Goal: Find specific page/section: Find specific page/section

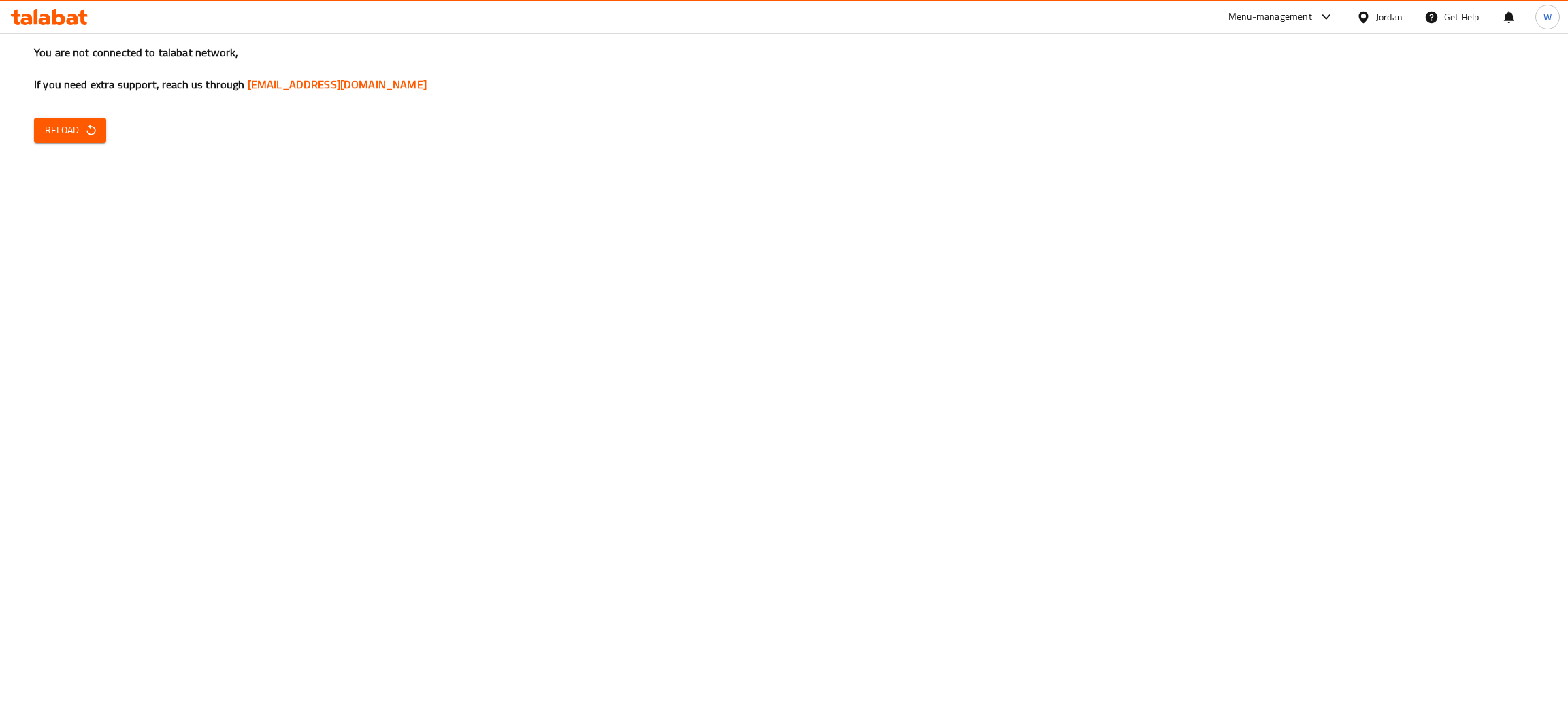
click at [93, 133] on icon "button" at bounding box center [91, 129] width 9 height 12
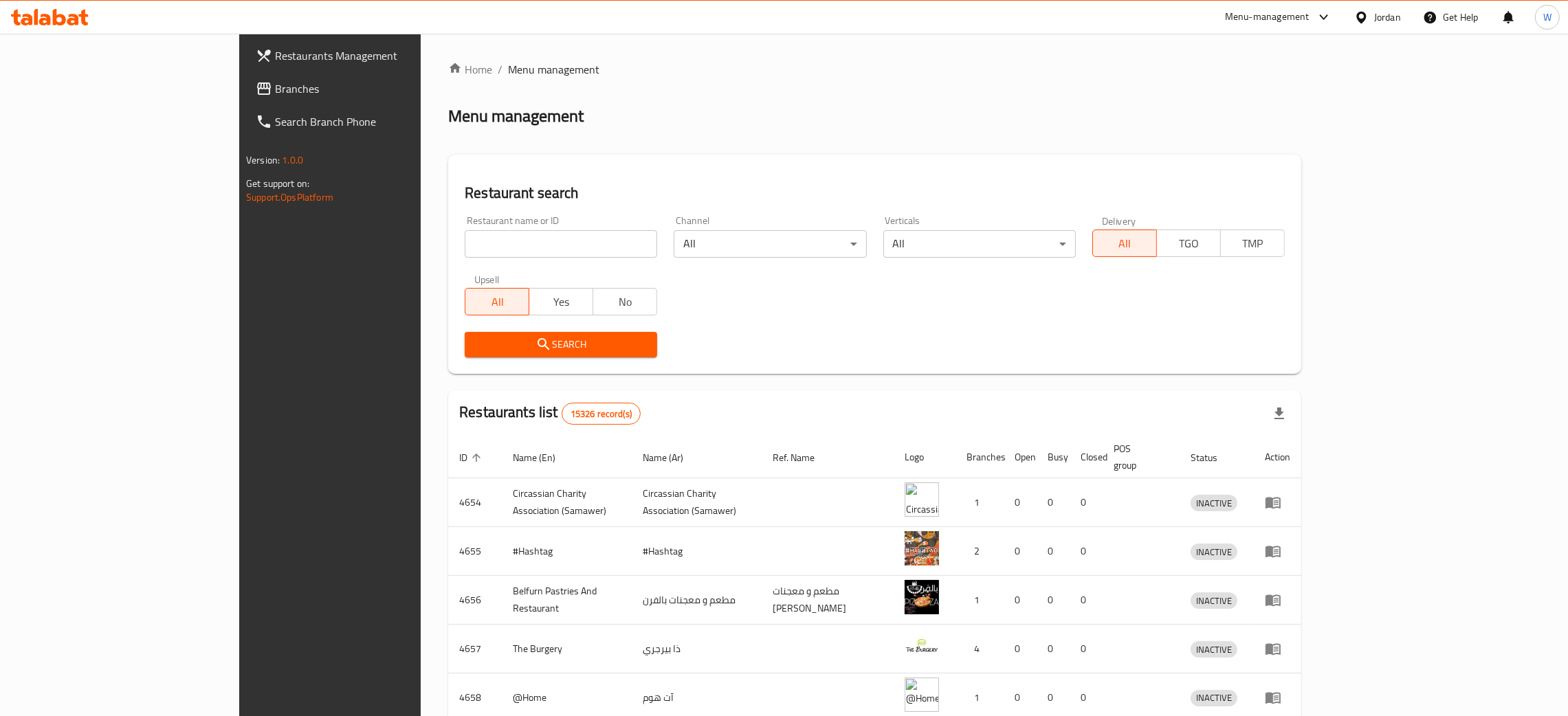
click at [465, 231] on input "search" at bounding box center [561, 244] width 192 height 27
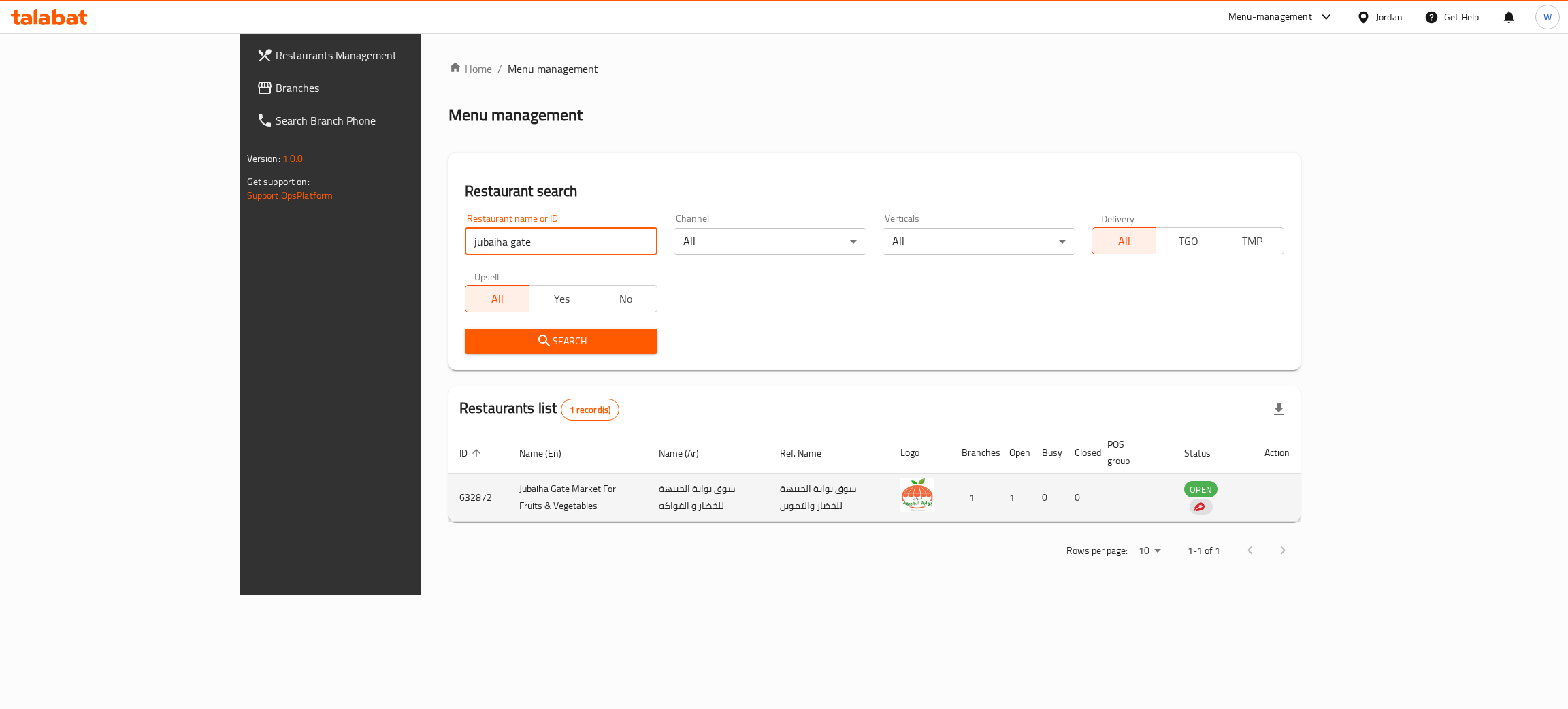
click at [449, 480] on td "632872" at bounding box center [479, 497] width 60 height 48
copy td "632872"
click at [508, 484] on td "Jubaiha Gate Market For Fruits & Vegetables" at bounding box center [578, 497] width 140 height 48
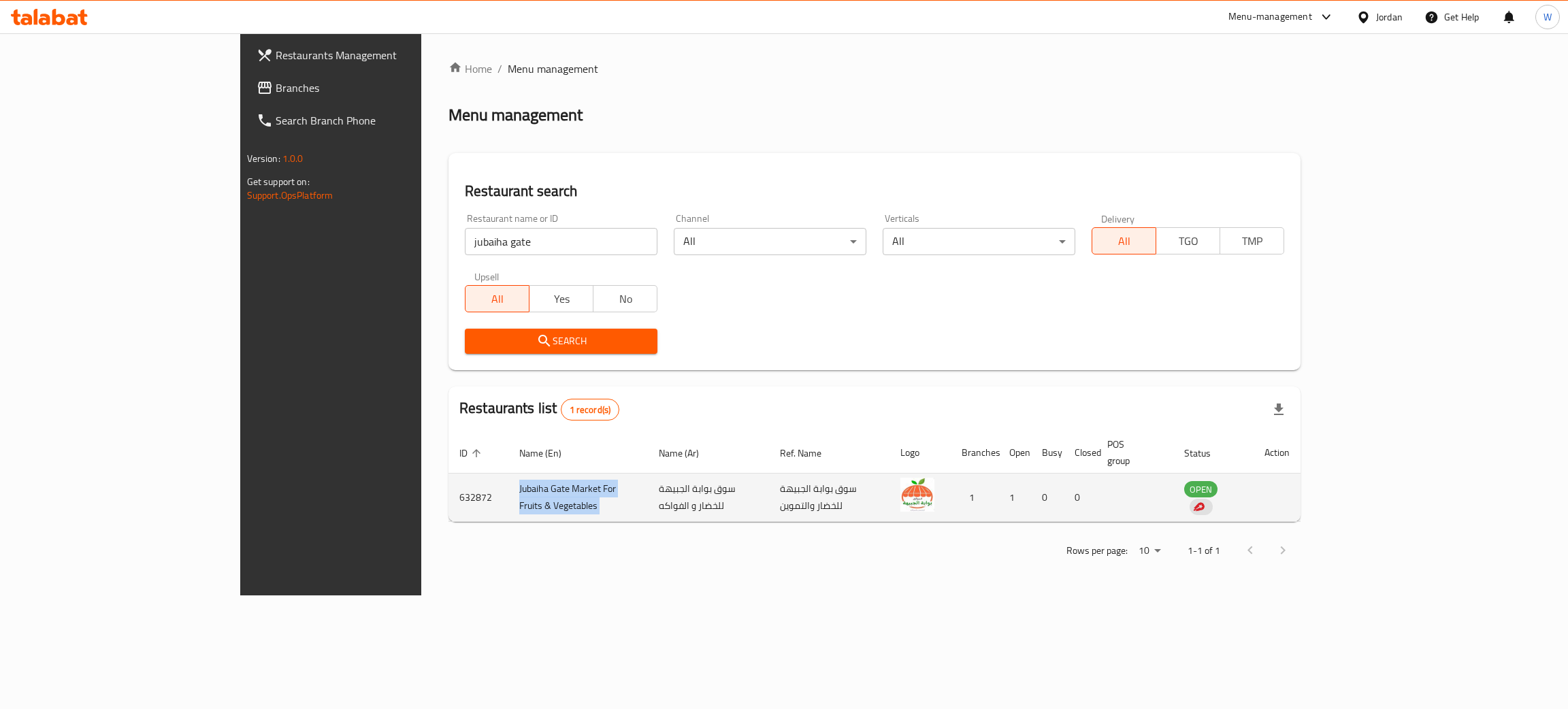
click at [508, 486] on td "Jubaiha Gate Market For Fruits & Vegetables" at bounding box center [578, 497] width 140 height 48
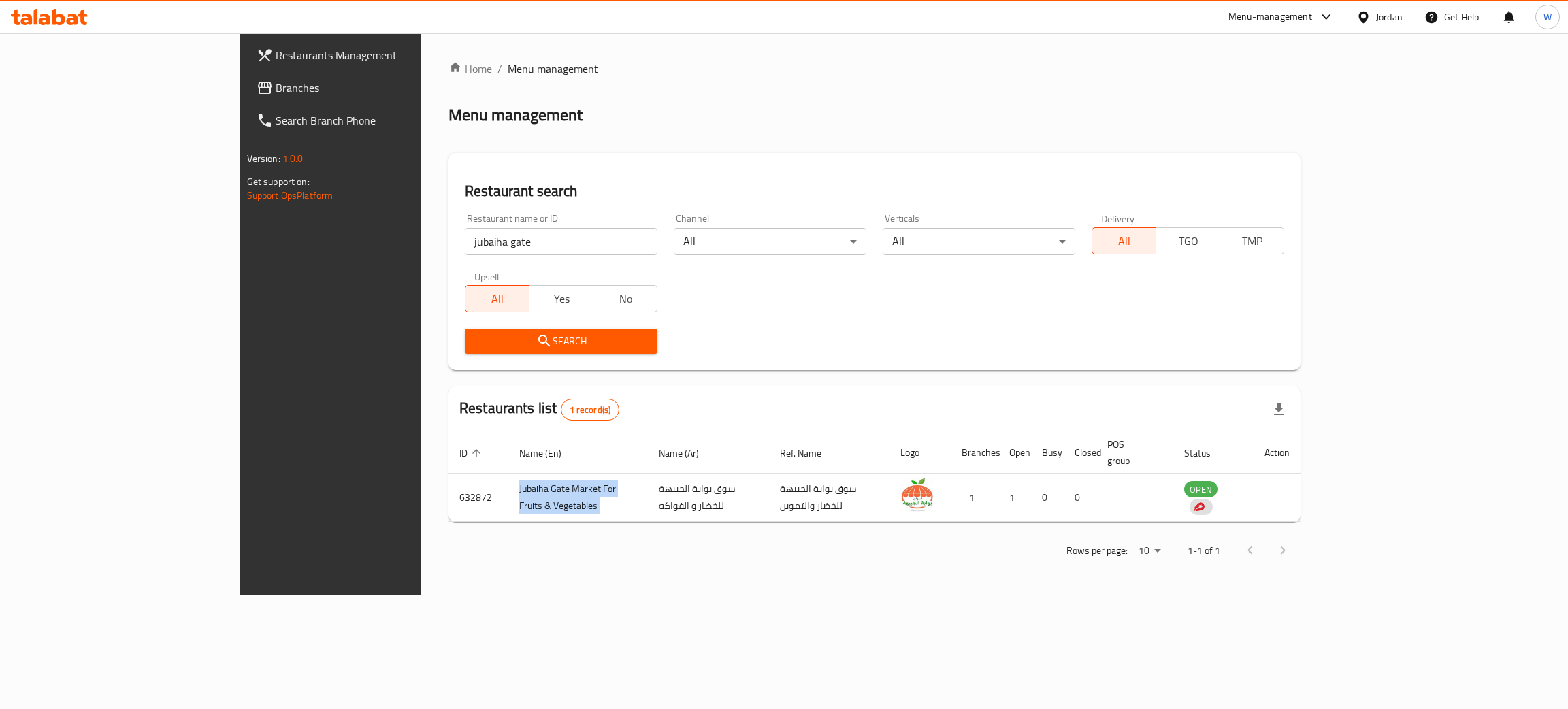
copy td "Jubaiha Gate Market For Fruits & Vegetables"
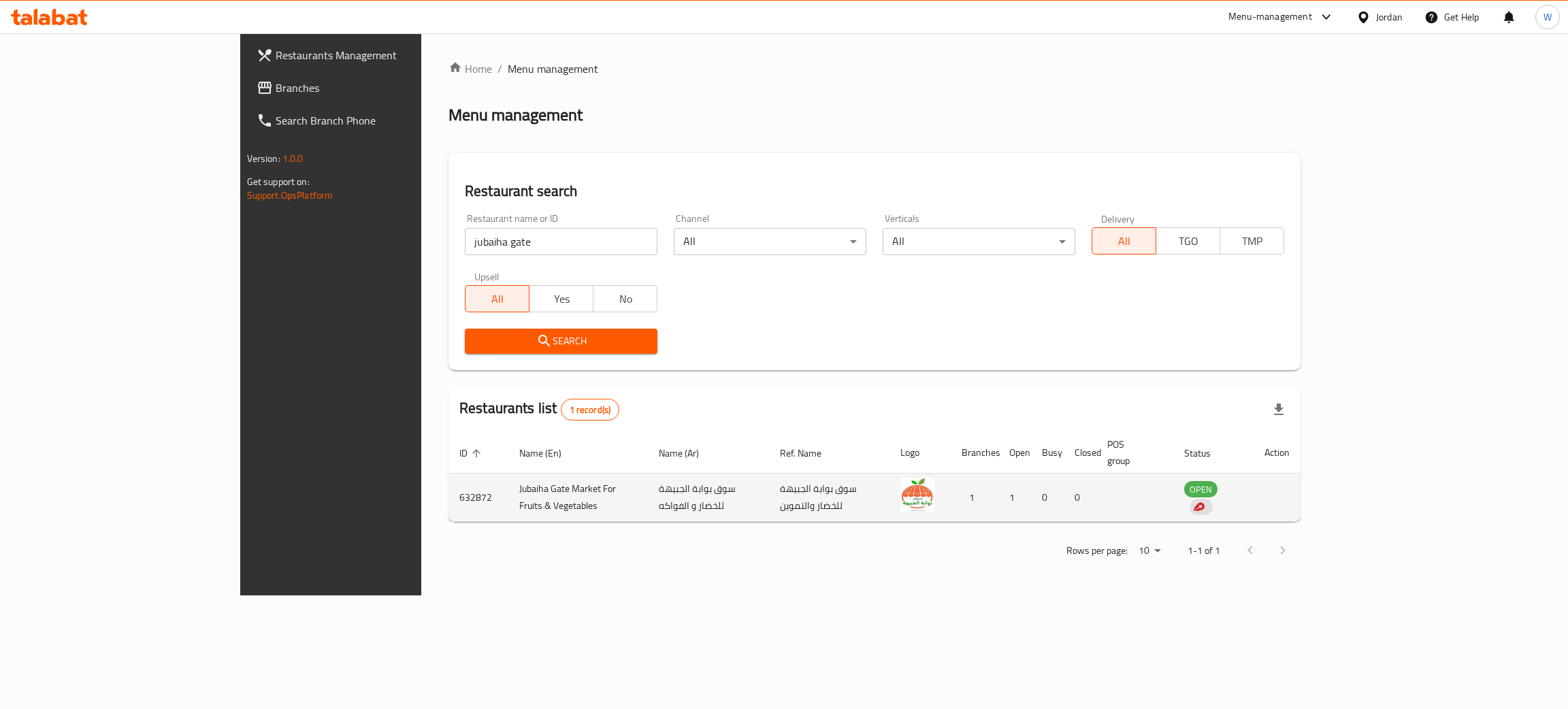
click at [449, 492] on td "632872" at bounding box center [479, 497] width 60 height 48
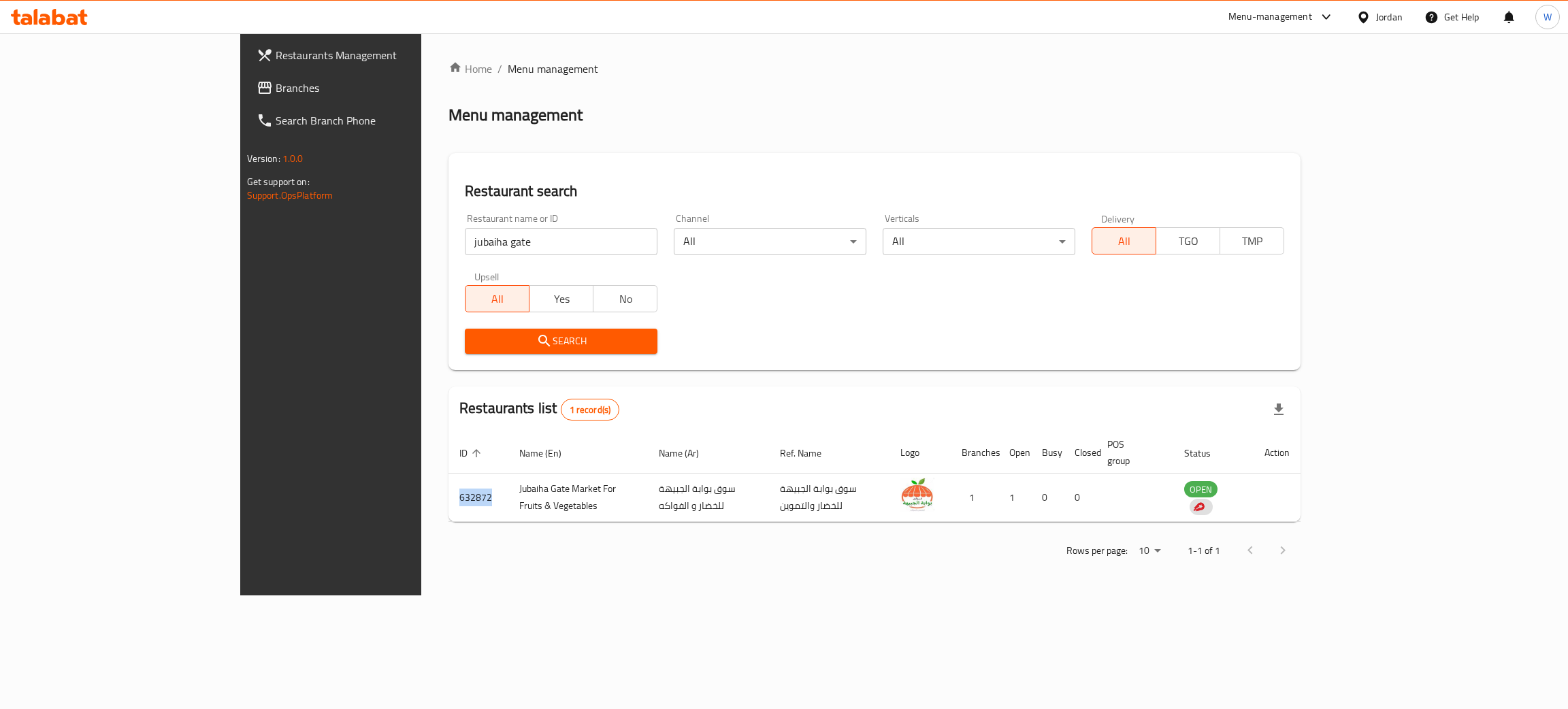
copy td "632872"
click at [1317, 596] on div "Home / Menu management Menu management Restaurant search Restaurant name or ID …" at bounding box center [874, 314] width 907 height 562
drag, startPoint x: 421, startPoint y: 236, endPoint x: 163, endPoint y: 240, distance: 258.0
click at [240, 240] on div "Restaurants Management Branches Search Branch Phone Version: 1.0.0 Get support …" at bounding box center [784, 314] width 1089 height 562
type input "al bustanji"
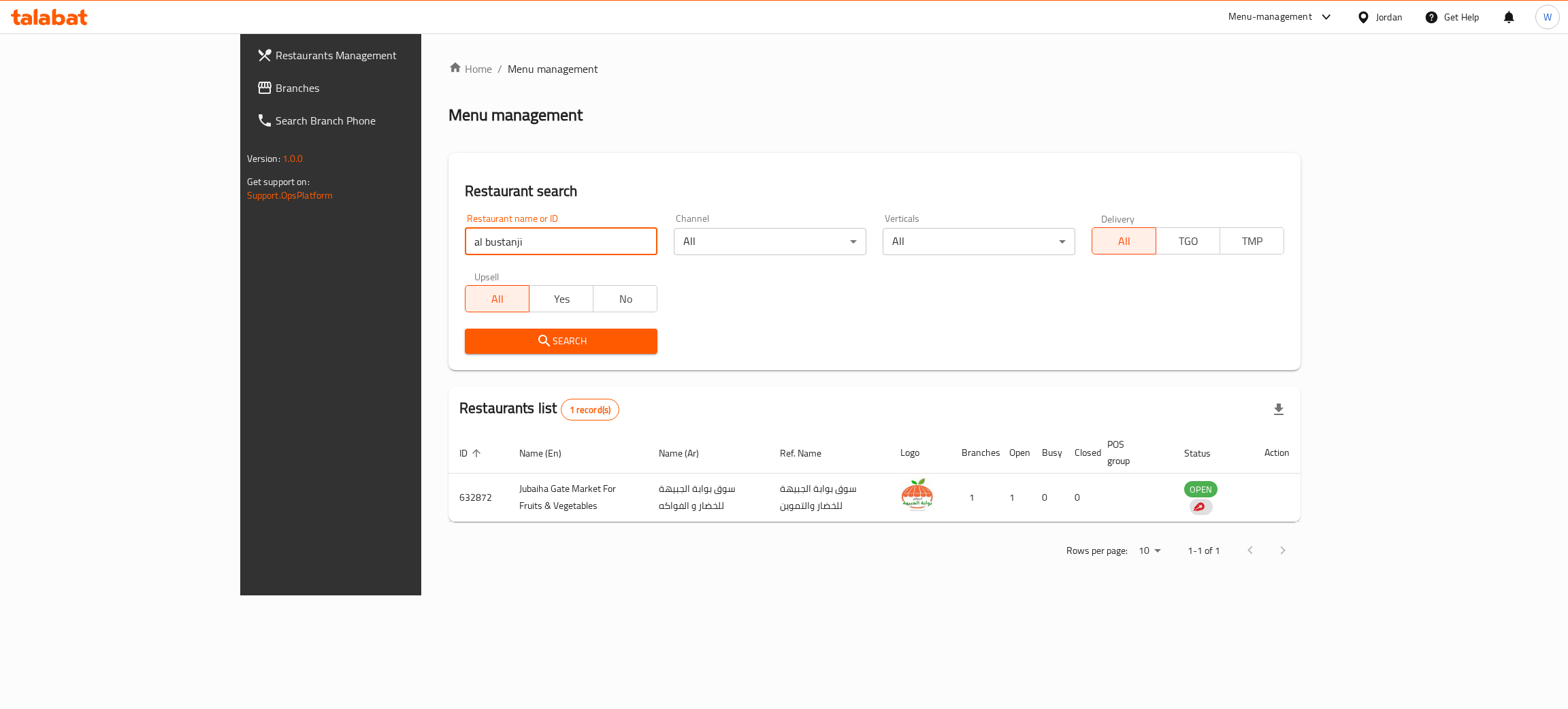
click at [480, 335] on span "Search" at bounding box center [561, 341] width 171 height 17
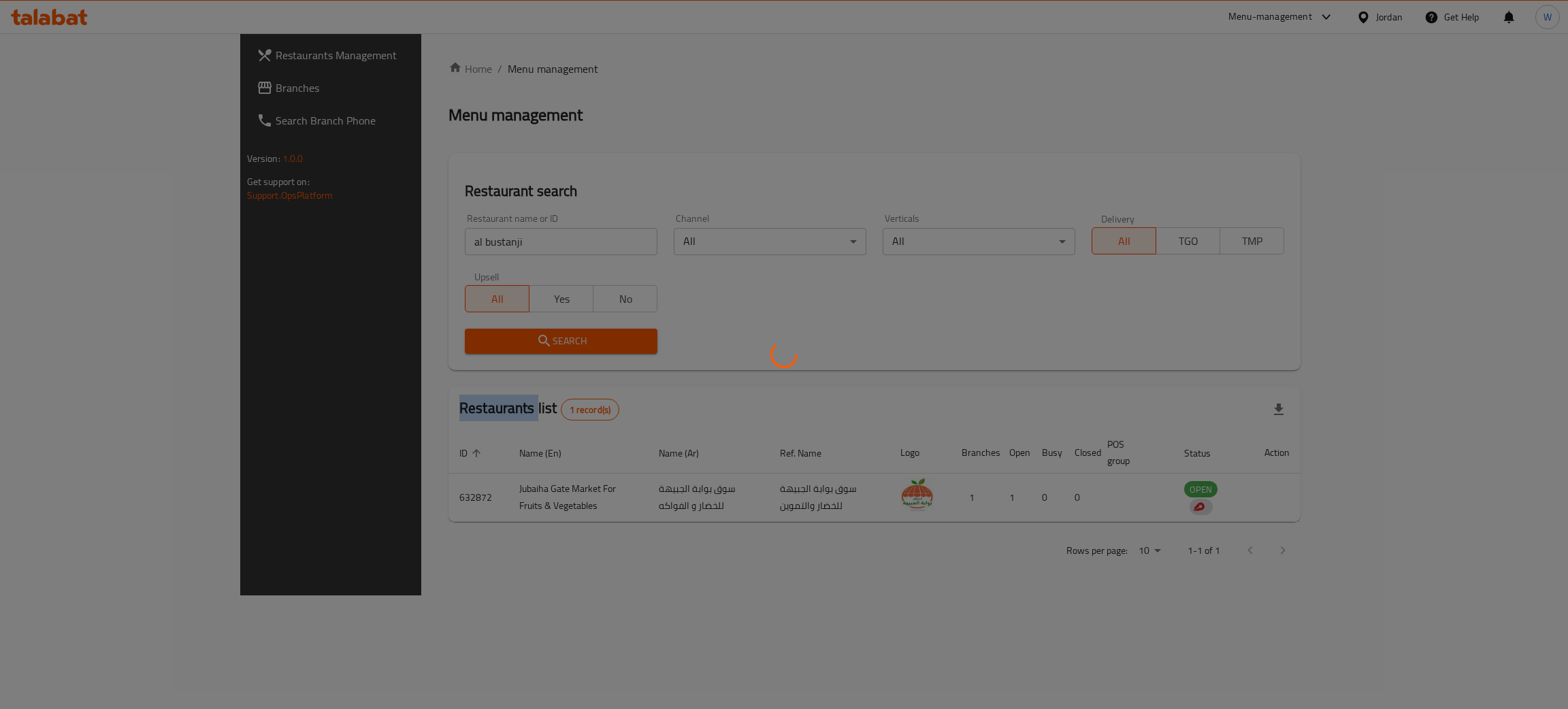
click at [480, 335] on div at bounding box center [784, 354] width 1568 height 709
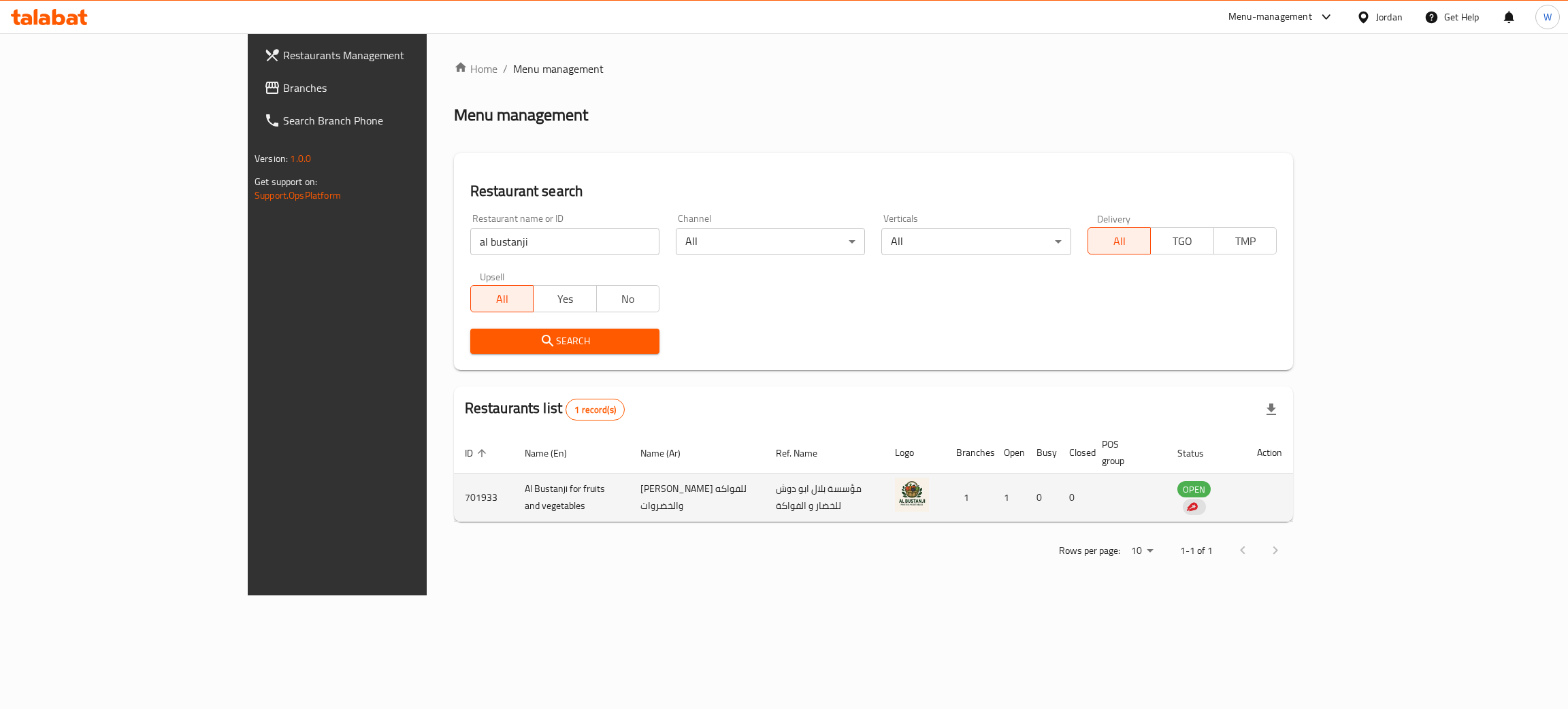
click at [514, 484] on td "Al Bustanji for fruits and vegetables" at bounding box center [572, 497] width 116 height 48
copy td "Al Bustanji for fruits and vegetables"
click at [454, 481] on td "701933" at bounding box center [484, 497] width 60 height 48
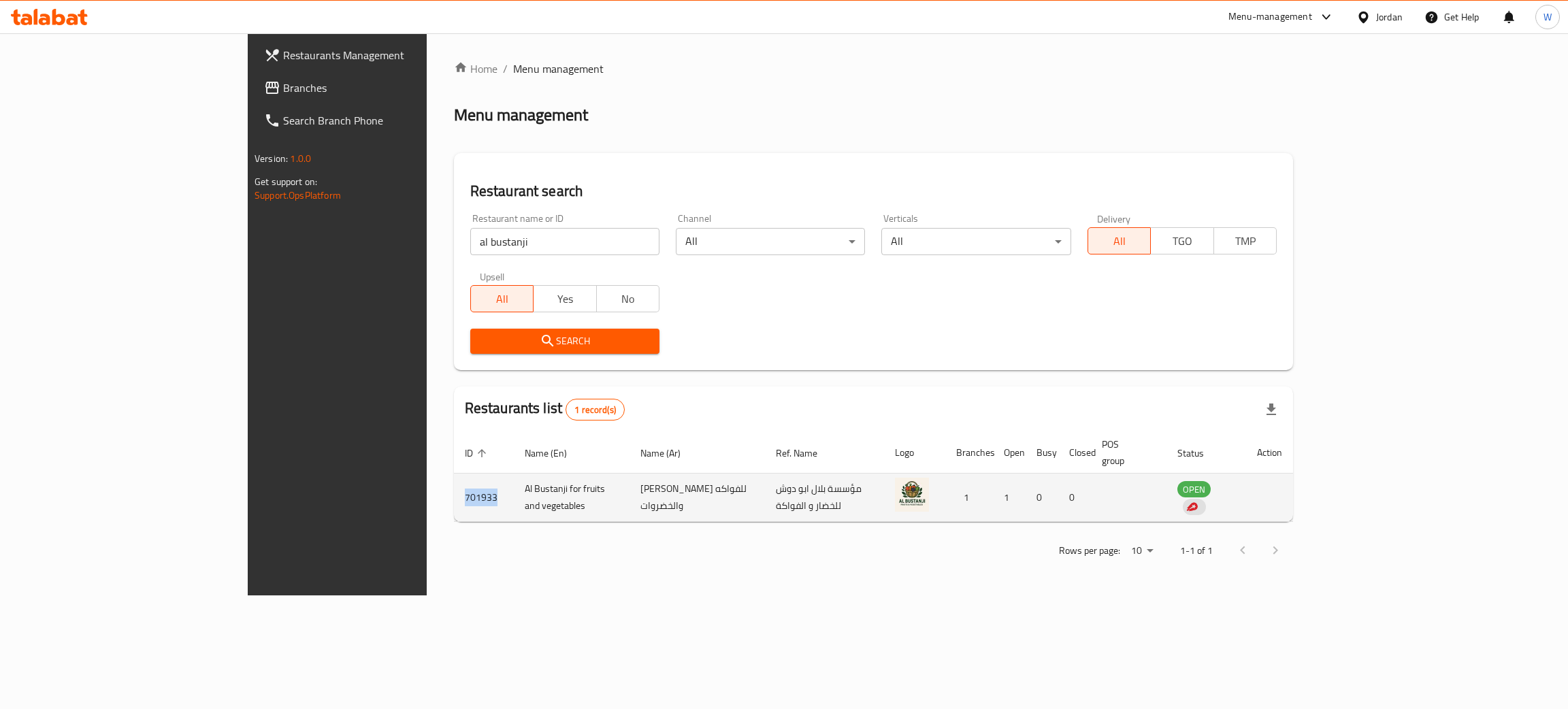
click at [454, 481] on td "701933" at bounding box center [484, 497] width 60 height 48
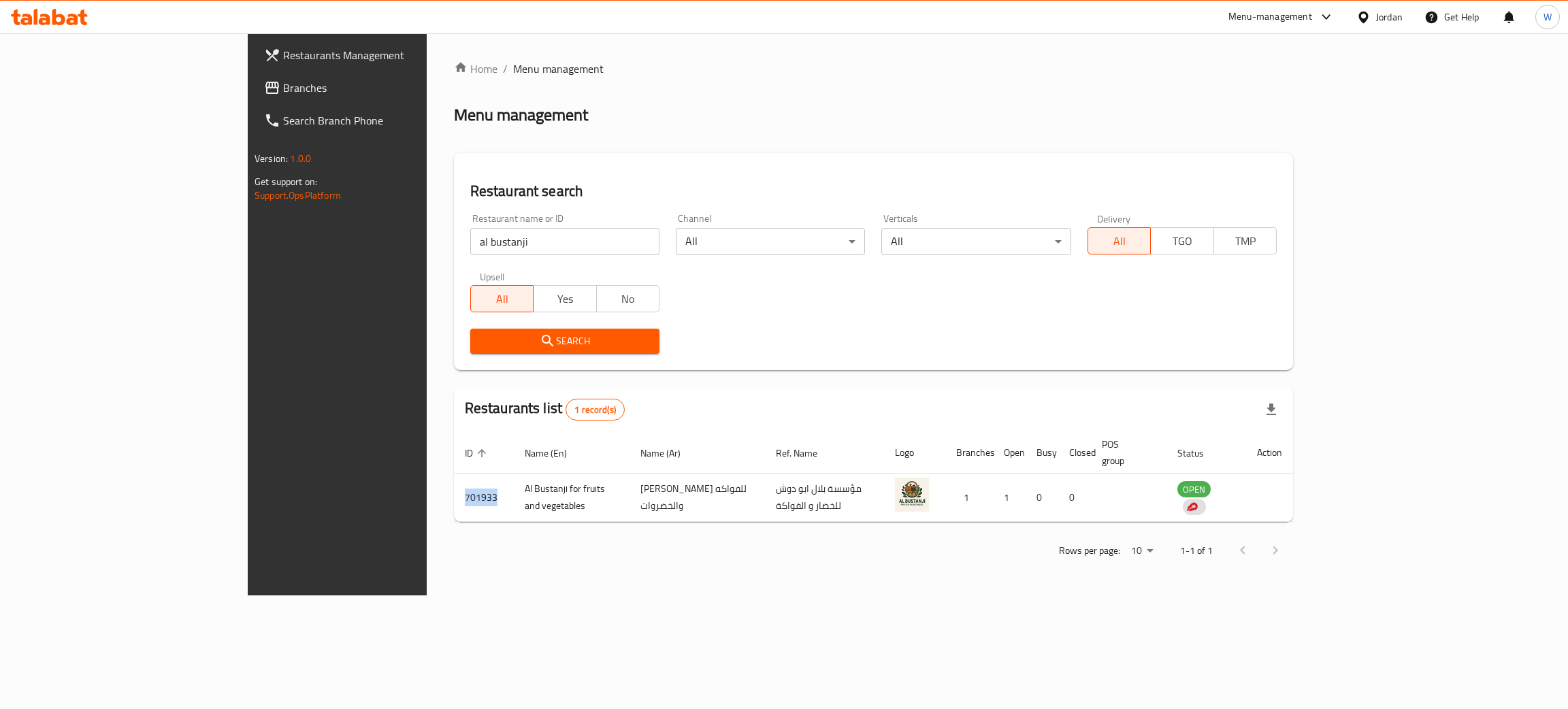
copy td "701933"
